Goal: Check status: Check status

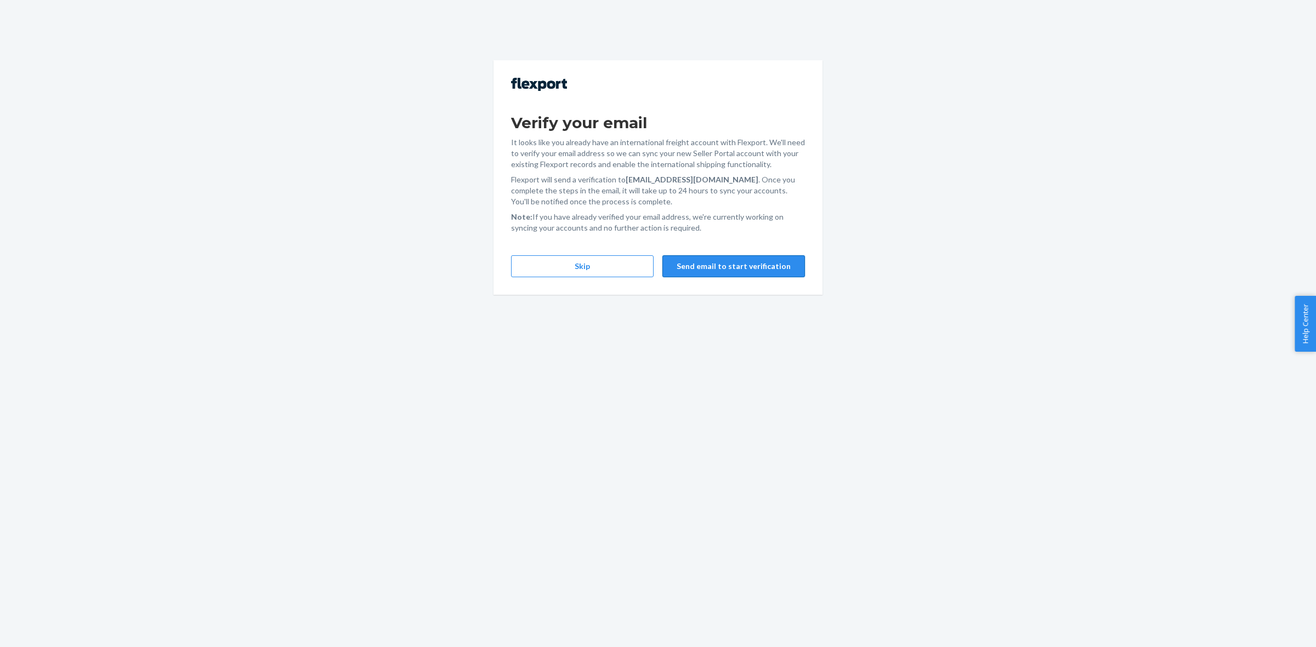
click at [728, 263] on button "Send email to start verification" at bounding box center [733, 266] width 143 height 22
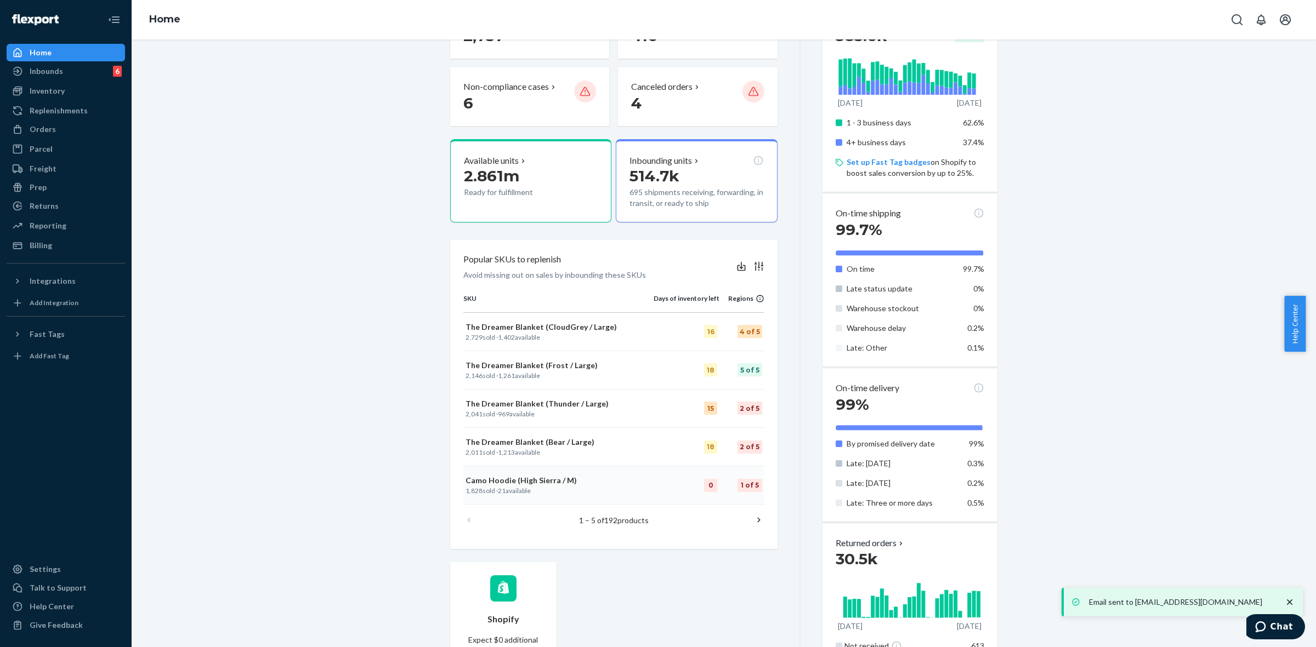
scroll to position [274, 0]
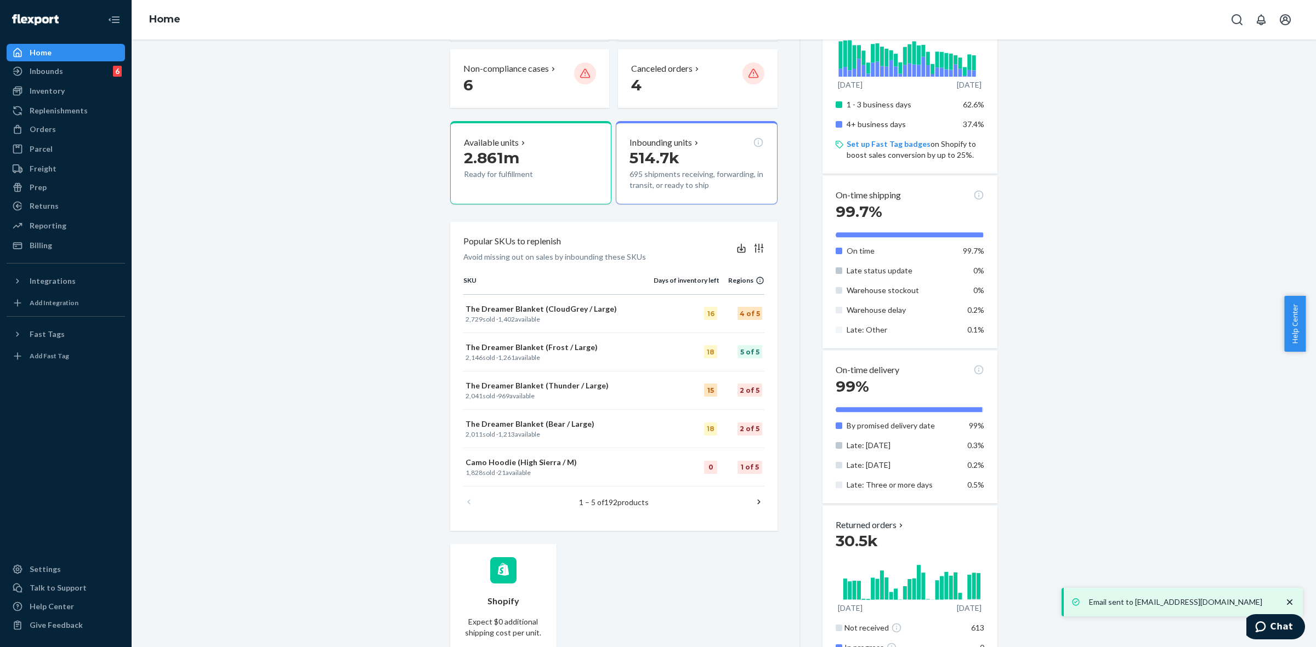
click at [1144, 606] on p "Email sent to [EMAIL_ADDRESS][DOMAIN_NAME]" at bounding box center [1181, 602] width 184 height 11
click at [1290, 602] on icon "close toast" at bounding box center [1289, 602] width 11 height 11
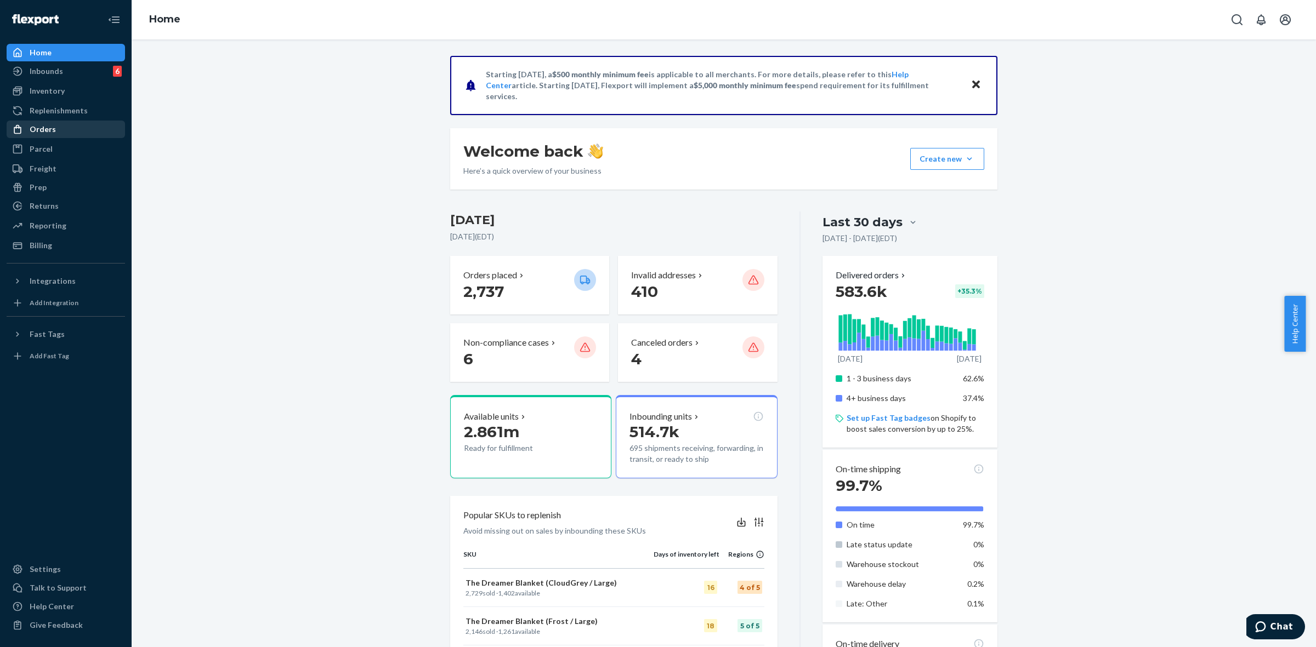
click at [50, 122] on div "Orders" at bounding box center [66, 129] width 116 height 15
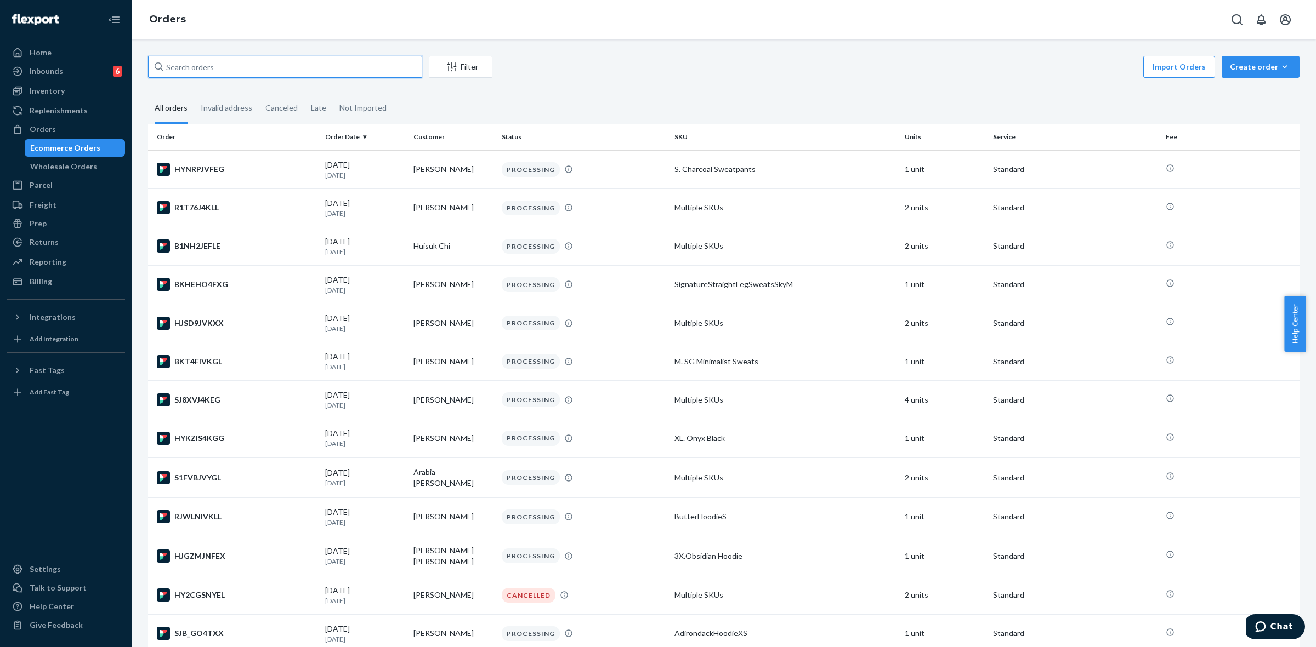
click at [256, 63] on input "text" at bounding box center [285, 67] width 274 height 22
click at [251, 70] on input "text" at bounding box center [285, 67] width 274 height 22
paste input "254653686"
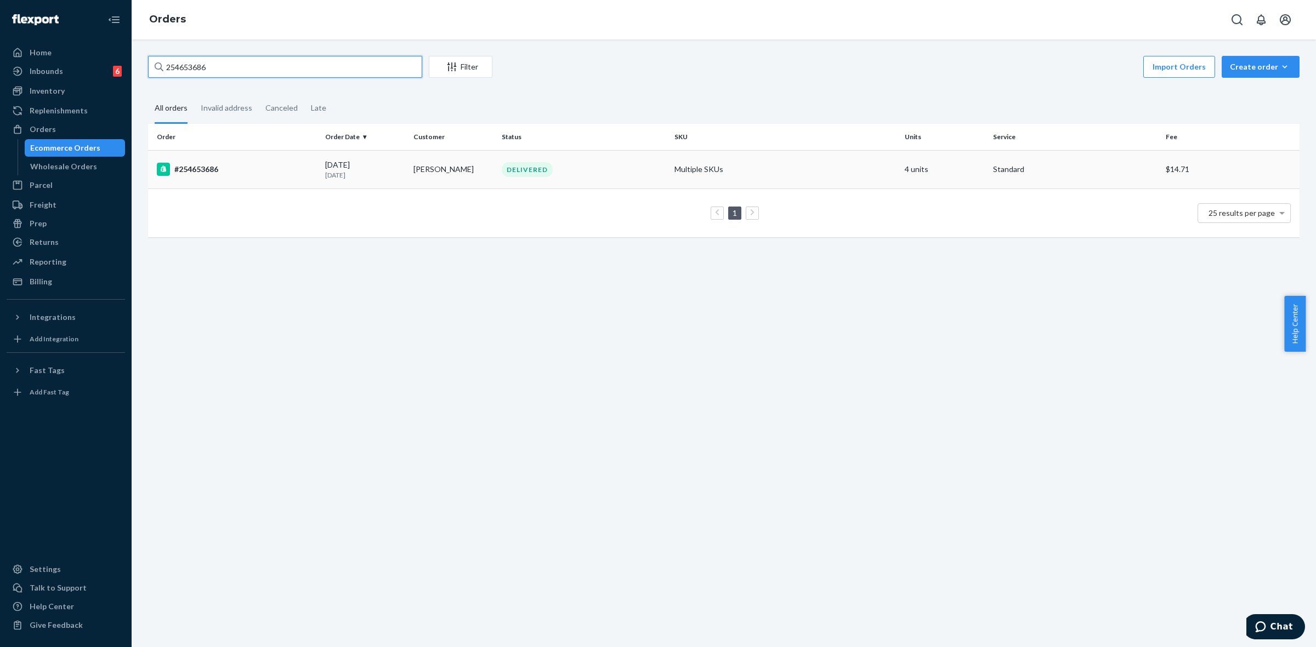
type input "254653686"
click at [269, 171] on div "#254653686" at bounding box center [237, 169] width 160 height 13
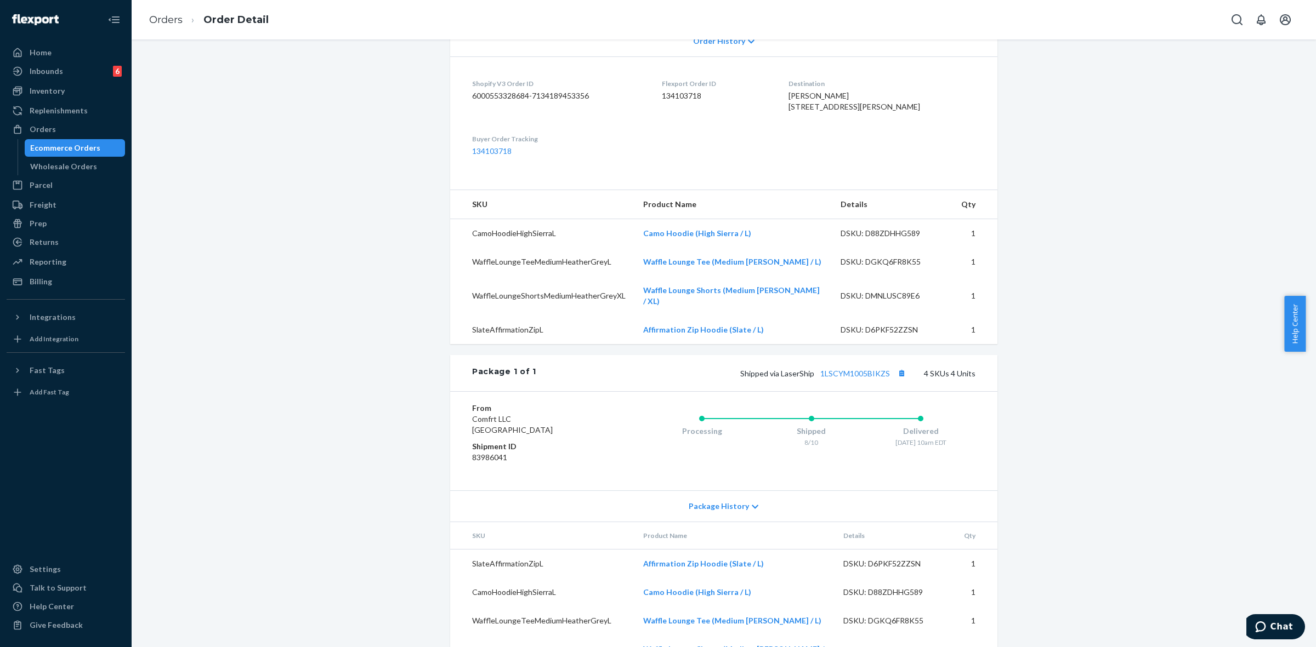
scroll to position [294, 0]
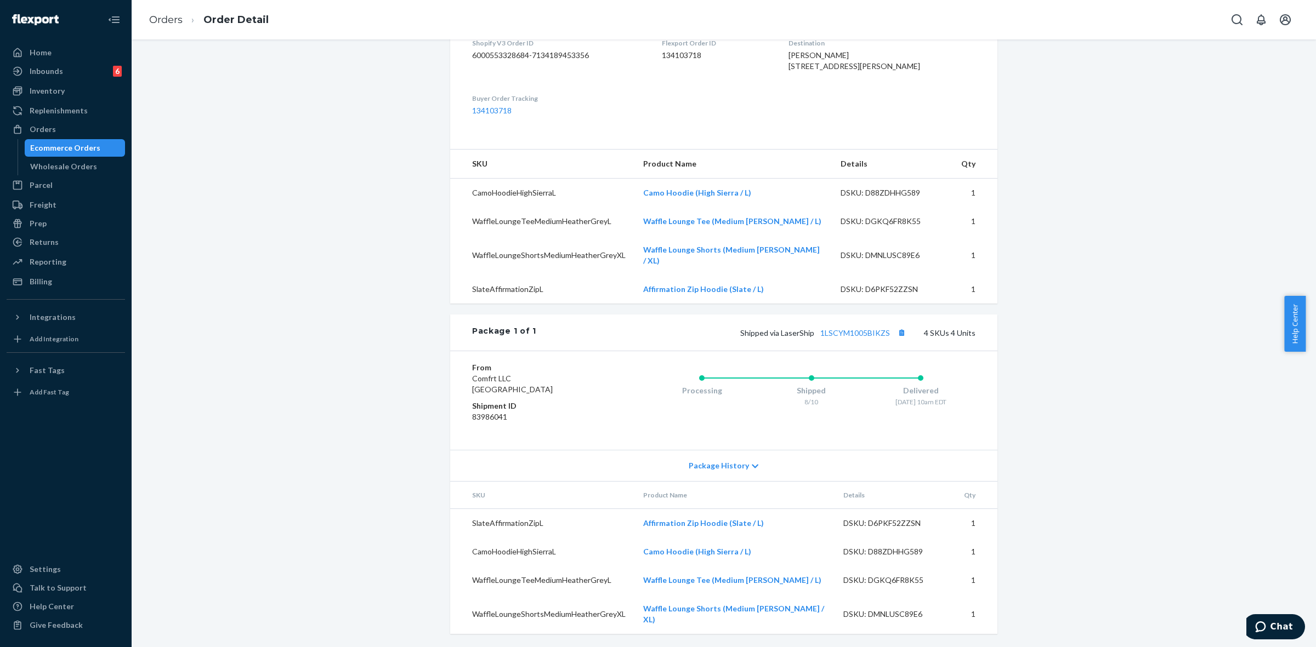
click at [725, 471] on span "Package History" at bounding box center [719, 466] width 60 height 11
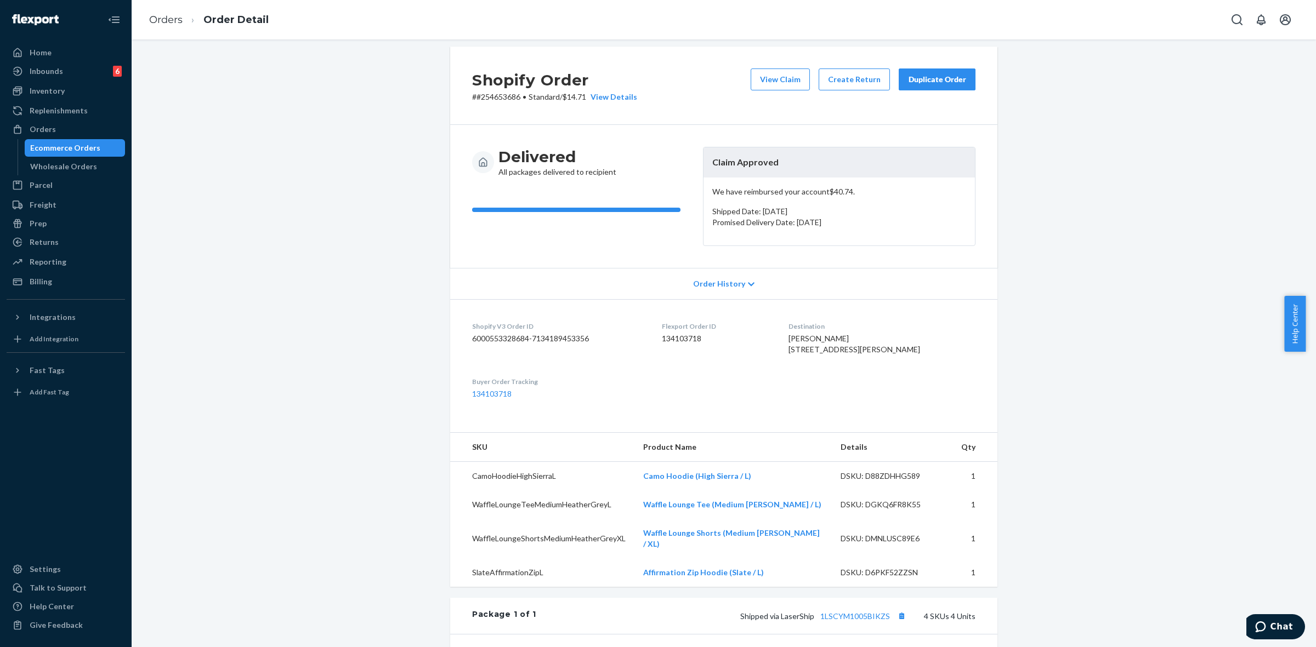
scroll to position [0, 0]
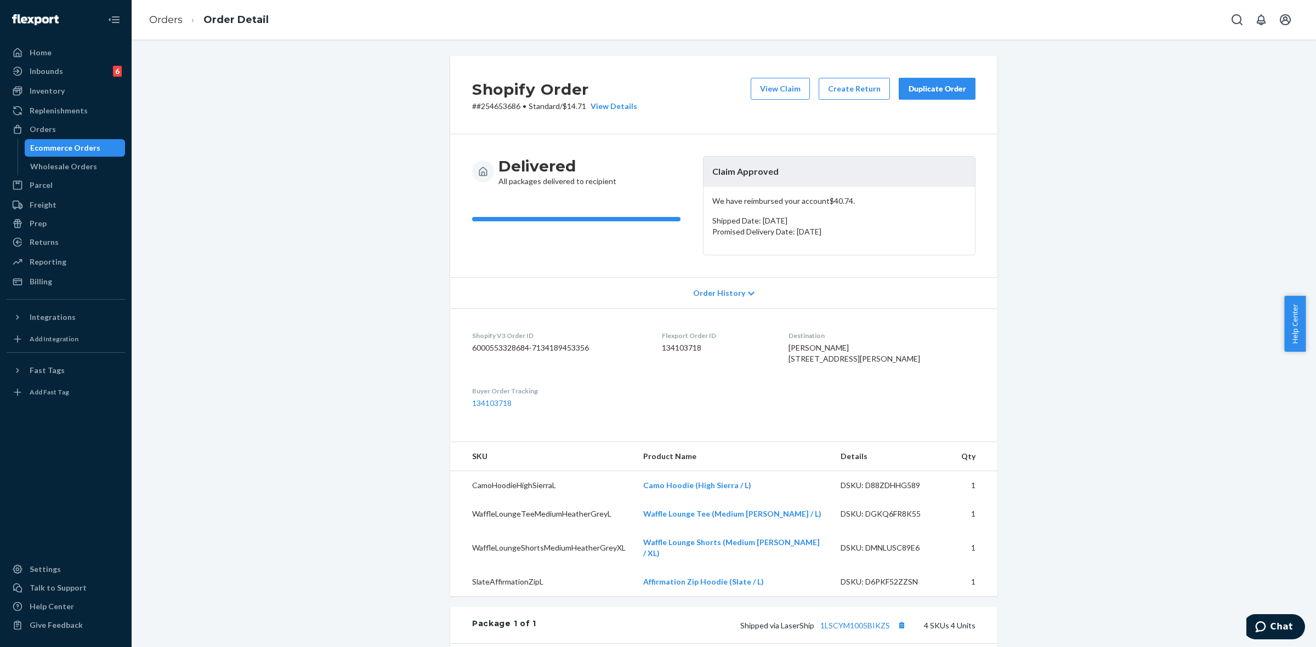
click at [708, 295] on span "Order History" at bounding box center [719, 293] width 52 height 11
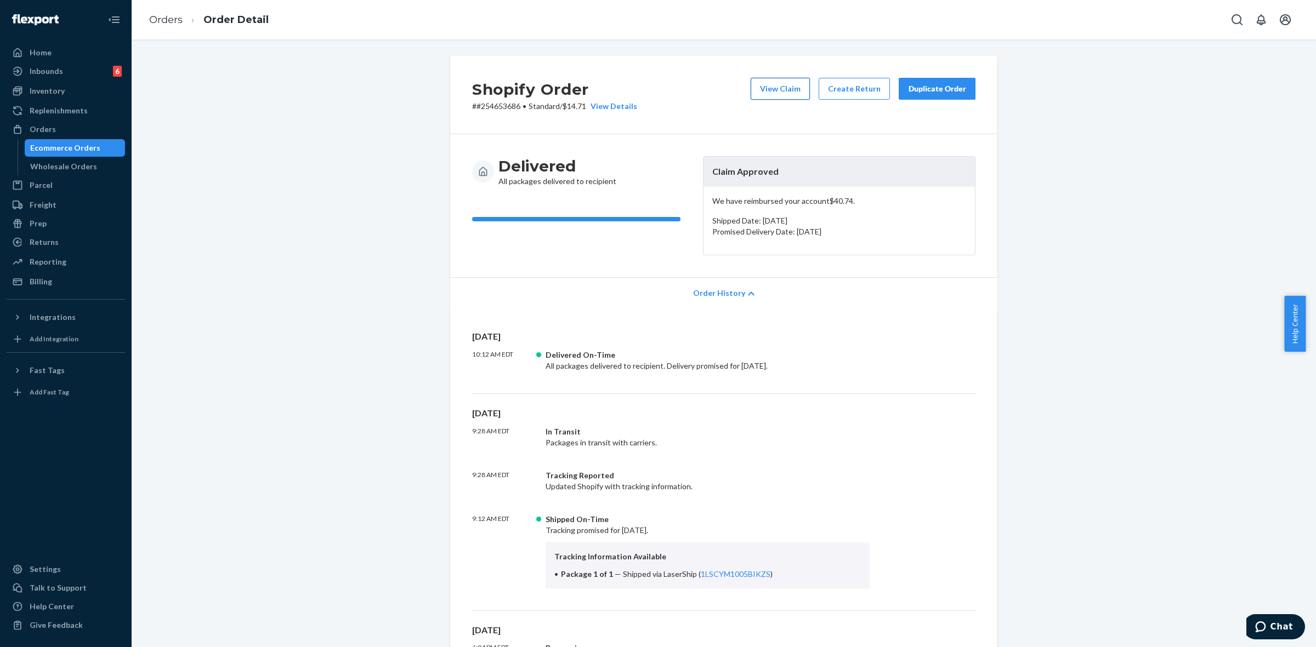
click at [774, 88] on button "View Claim" at bounding box center [780, 89] width 59 height 22
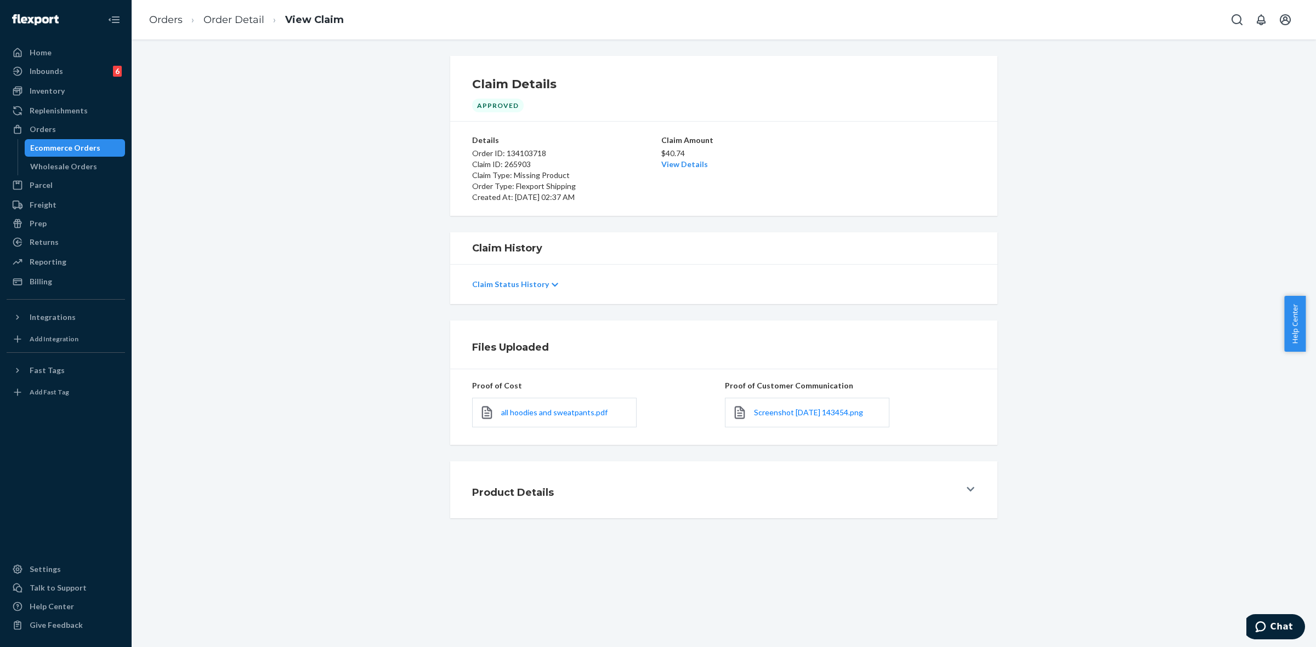
click at [533, 286] on p "Claim Status History" at bounding box center [510, 284] width 77 height 11
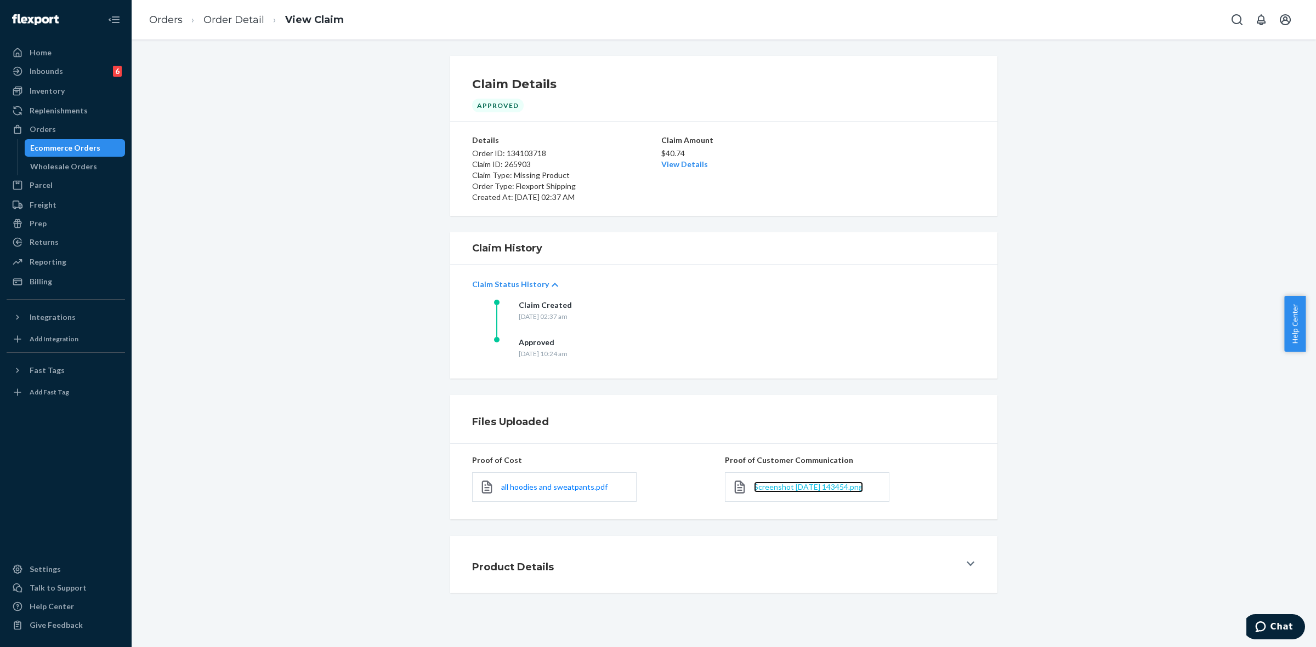
click at [805, 483] on span "Screenshot [DATE] 143454.png" at bounding box center [808, 486] width 109 height 9
drag, startPoint x: 242, startPoint y: 20, endPoint x: 373, endPoint y: 178, distance: 205.5
click at [242, 20] on link "Order Detail" at bounding box center [233, 20] width 61 height 12
